Goal: Find specific page/section: Find specific page/section

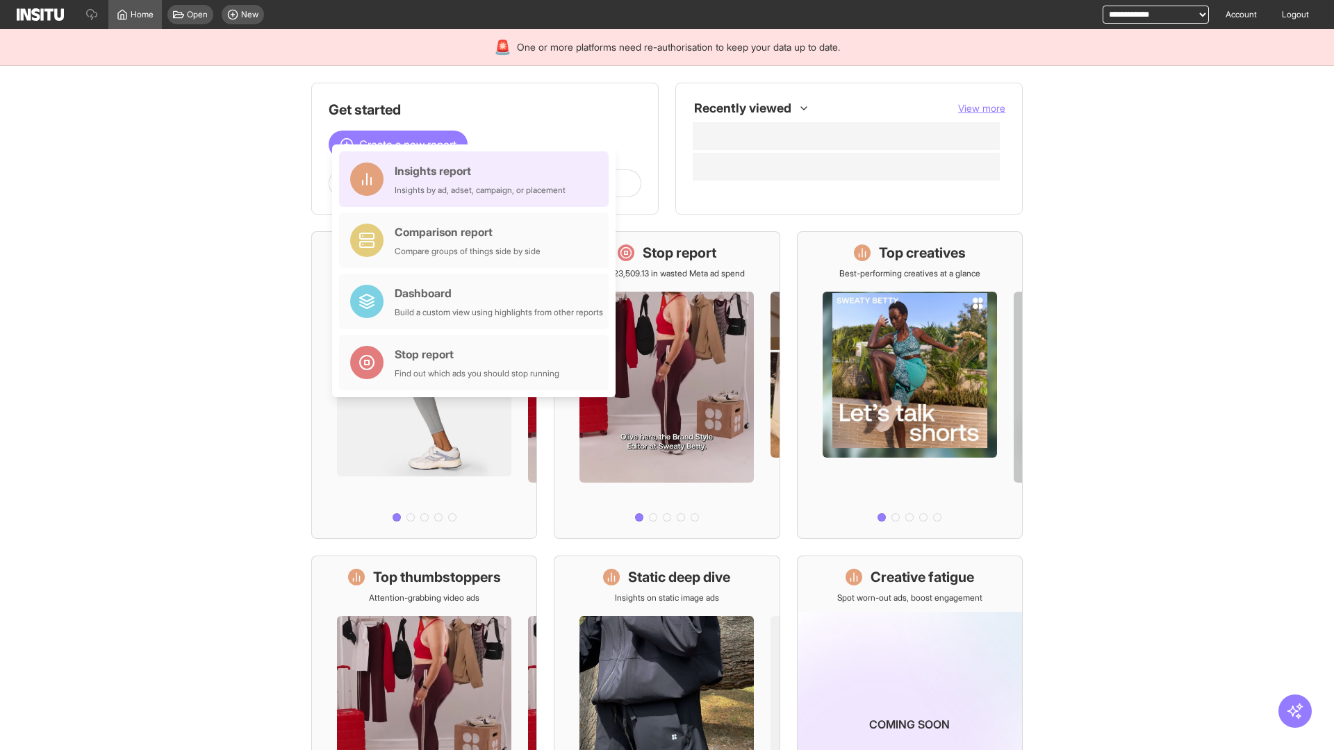
click at [477, 179] on div "Insights report Insights by ad, adset, campaign, or placement" at bounding box center [480, 179] width 171 height 33
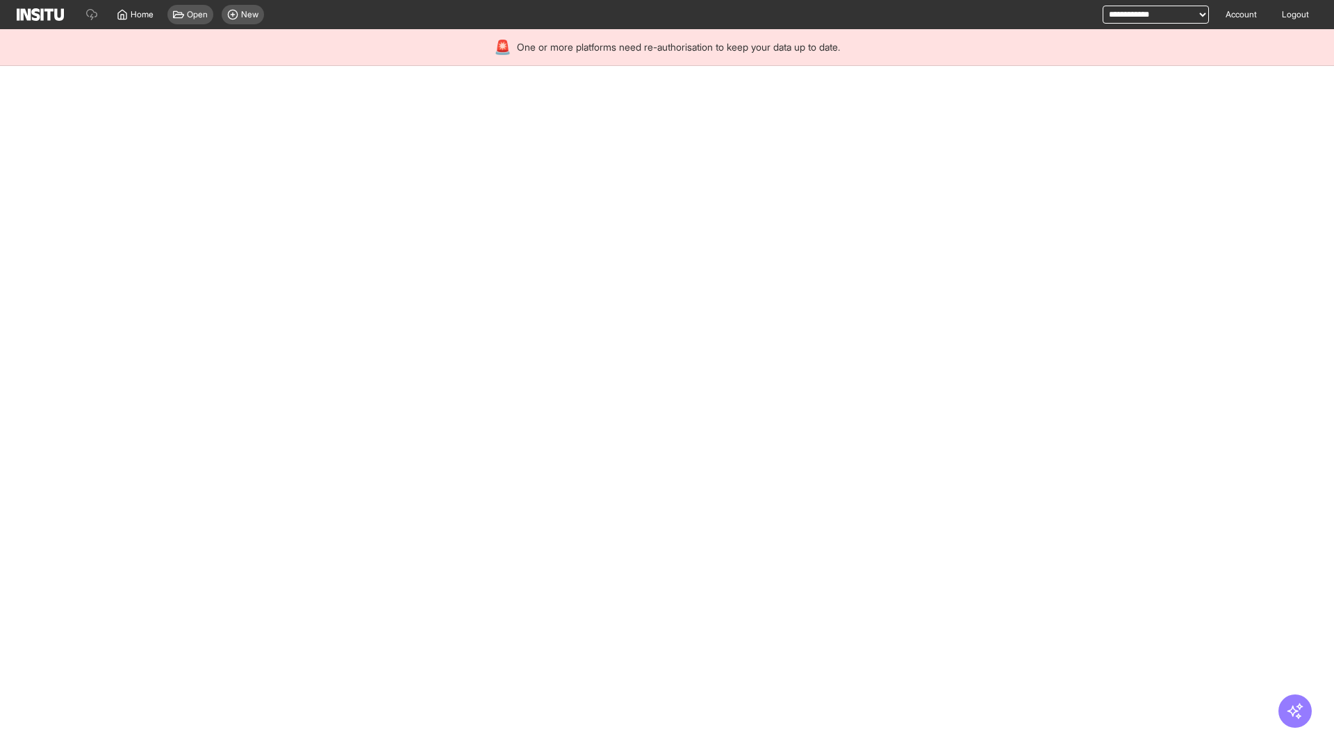
select select "**"
